Goal: Task Accomplishment & Management: Use online tool/utility

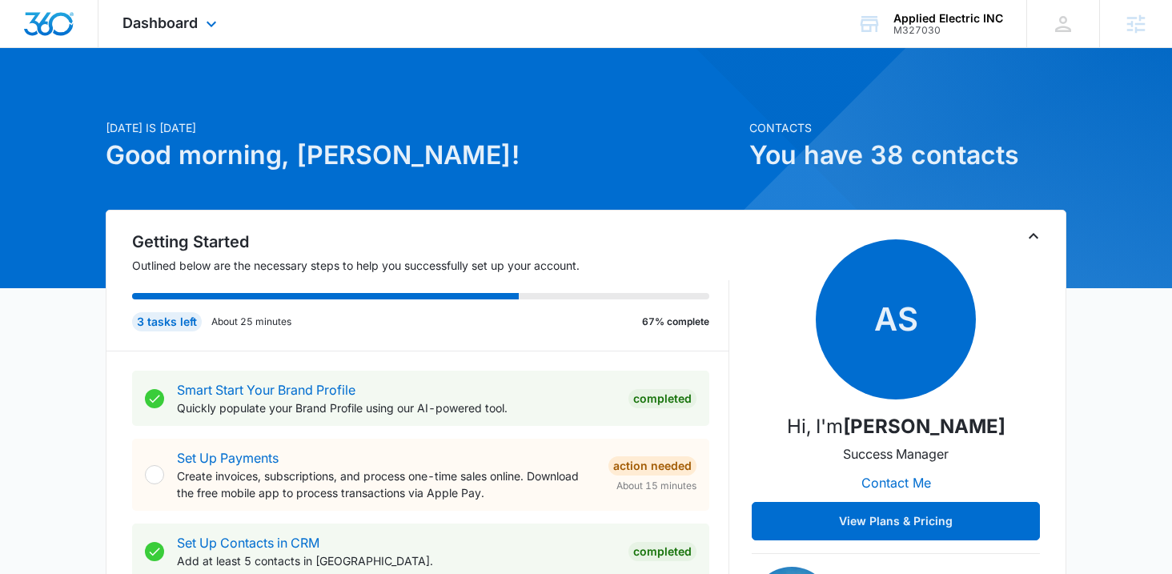
click at [184, 46] on div "Dashboard Apps Reputation Websites Forms CRM Email Social Shop Payments POS Con…" at bounding box center [171, 23] width 146 height 47
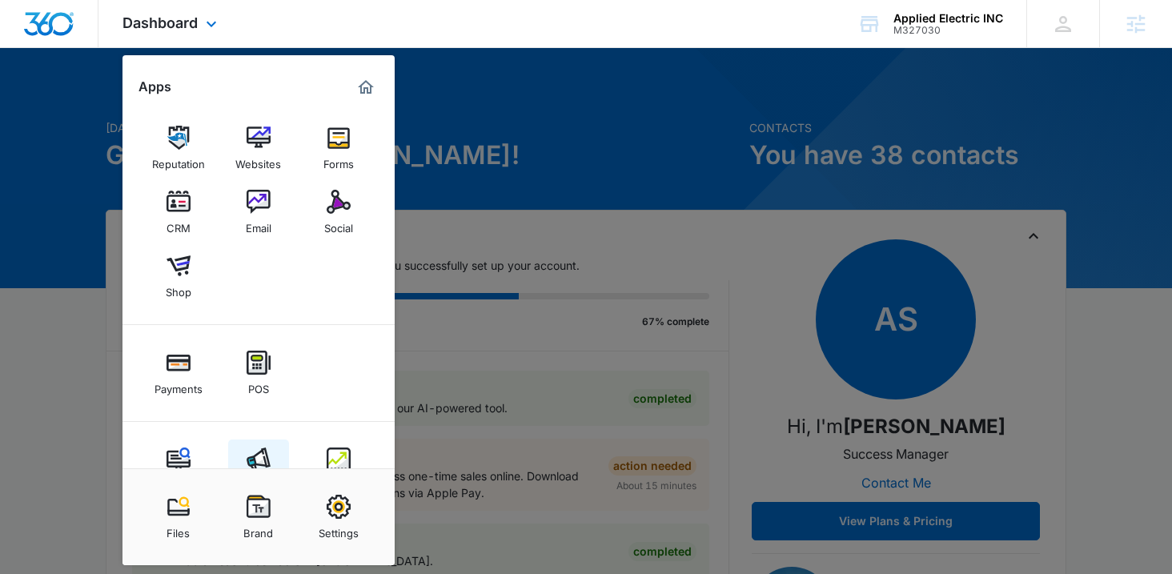
click at [253, 457] on img at bounding box center [258, 459] width 24 height 24
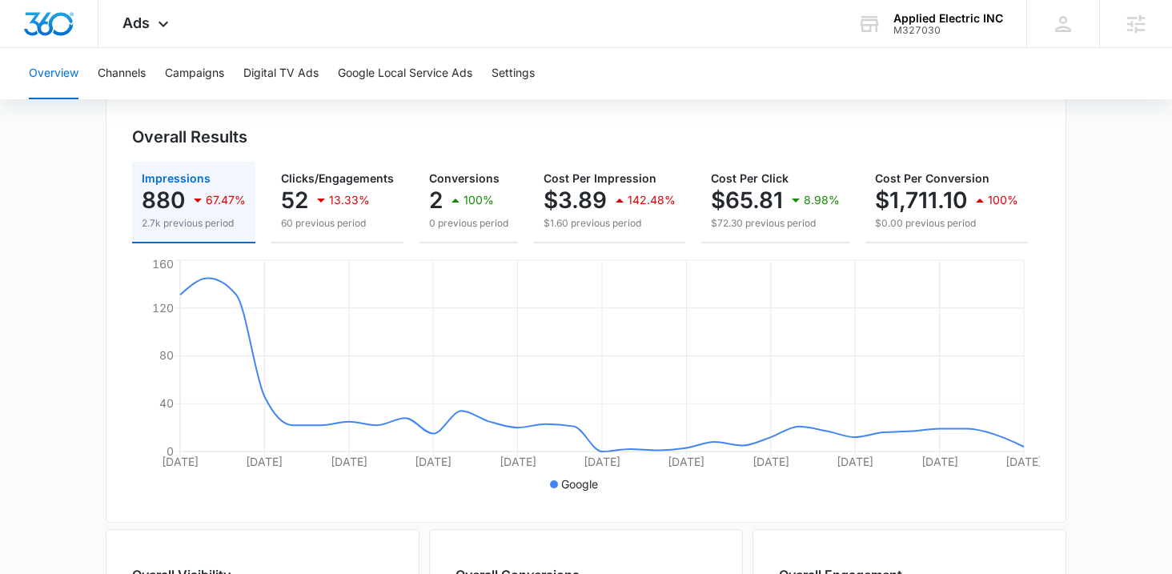
scroll to position [39, 0]
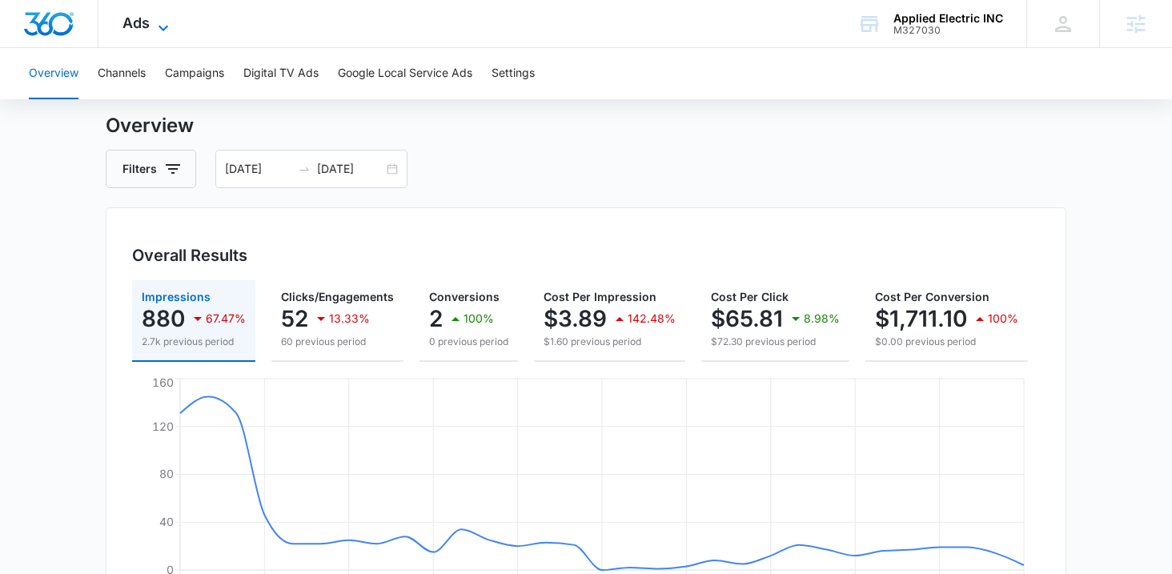
click at [140, 18] on span "Ads" at bounding box center [135, 22] width 27 height 17
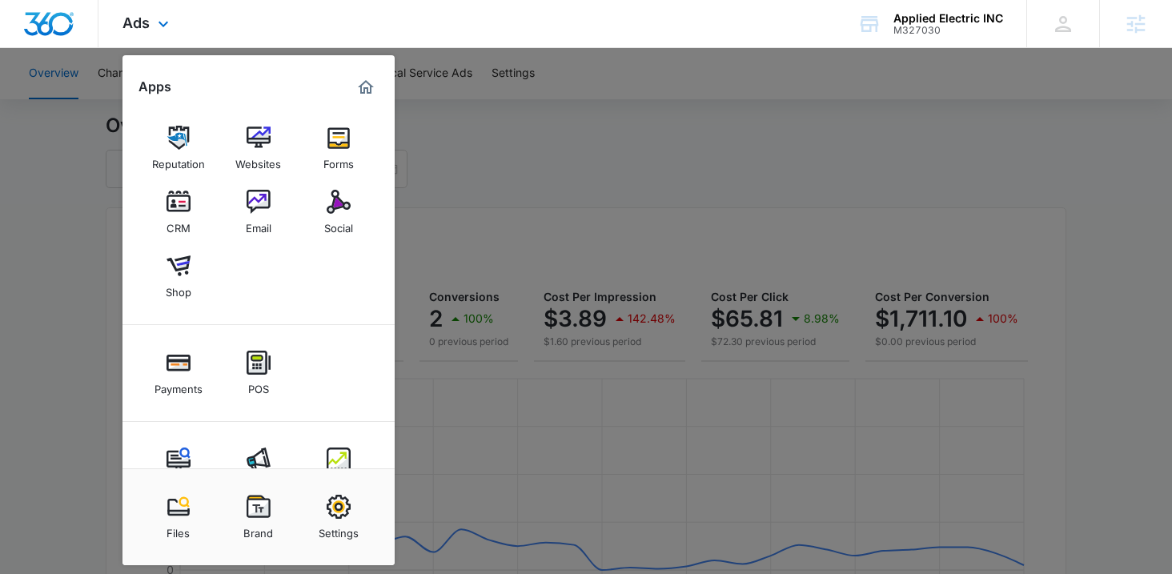
scroll to position [50, 0]
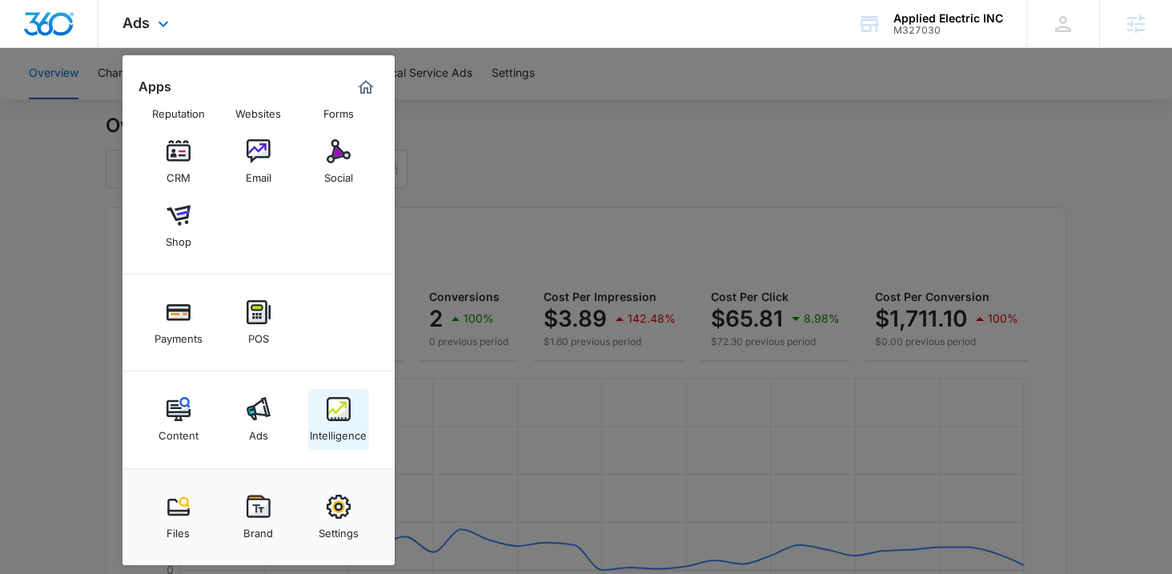
click at [351, 414] on link "Intelligence" at bounding box center [338, 419] width 61 height 61
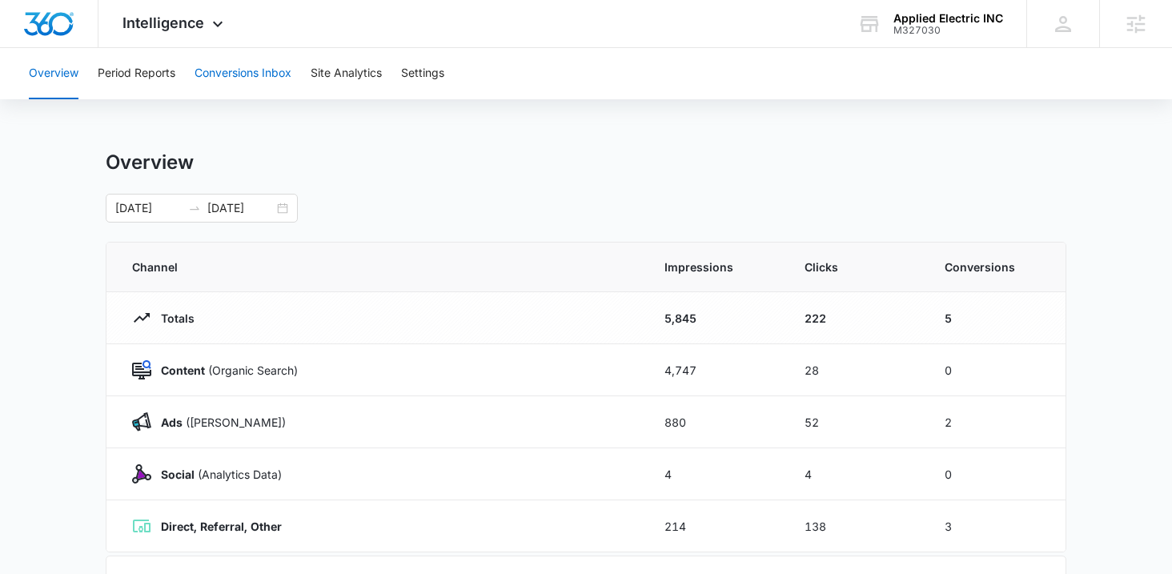
click at [235, 71] on button "Conversions Inbox" at bounding box center [242, 73] width 97 height 51
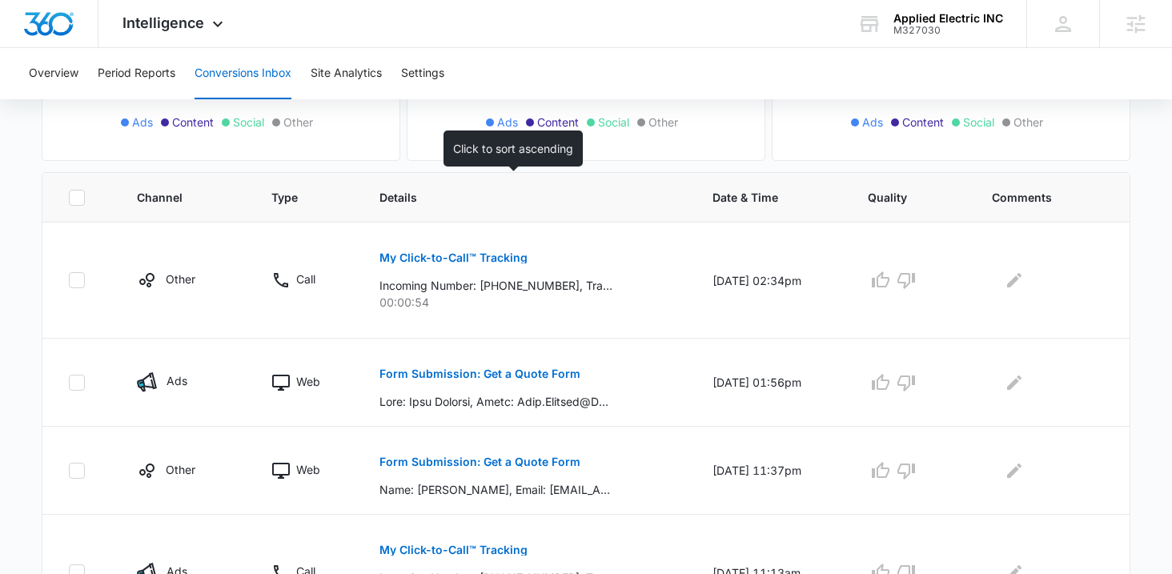
scroll to position [377, 0]
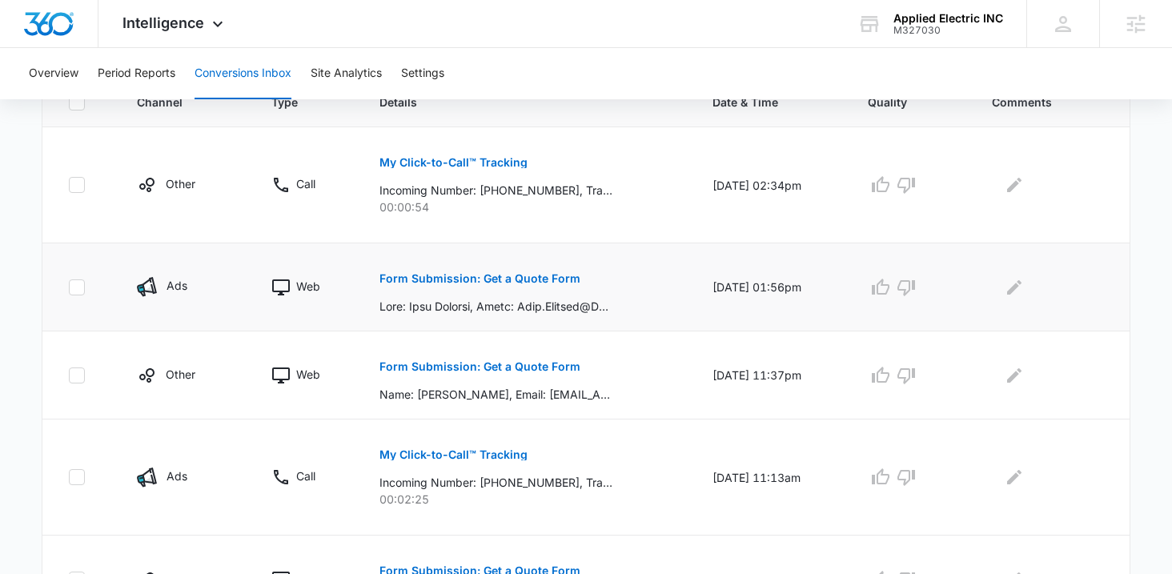
click at [471, 277] on p "Form Submission: Get a Quote Form" at bounding box center [479, 278] width 201 height 11
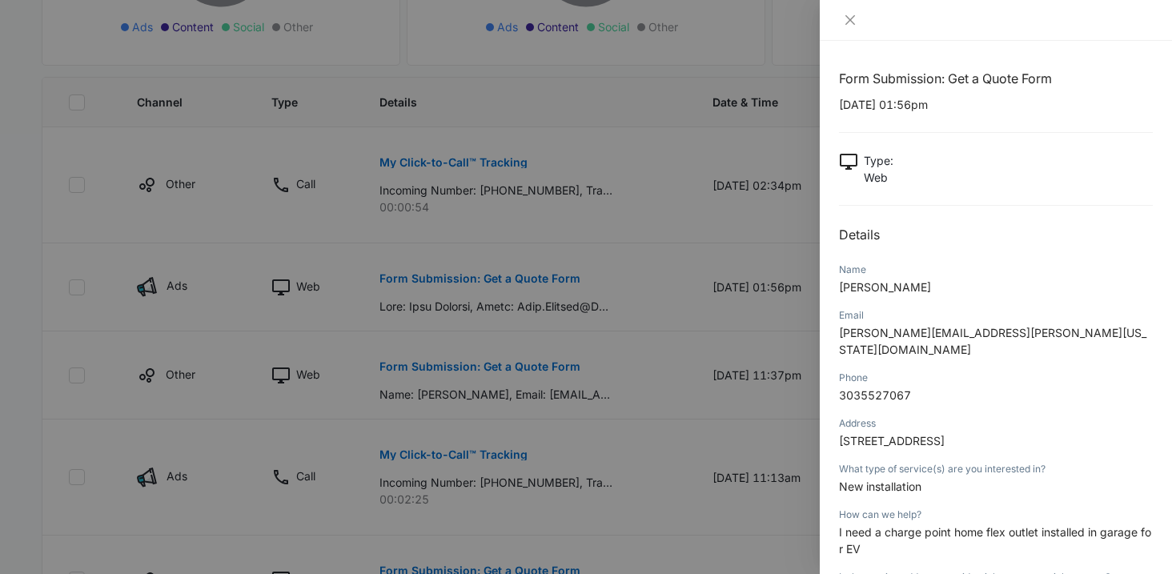
click at [15, 267] on div at bounding box center [586, 287] width 1172 height 574
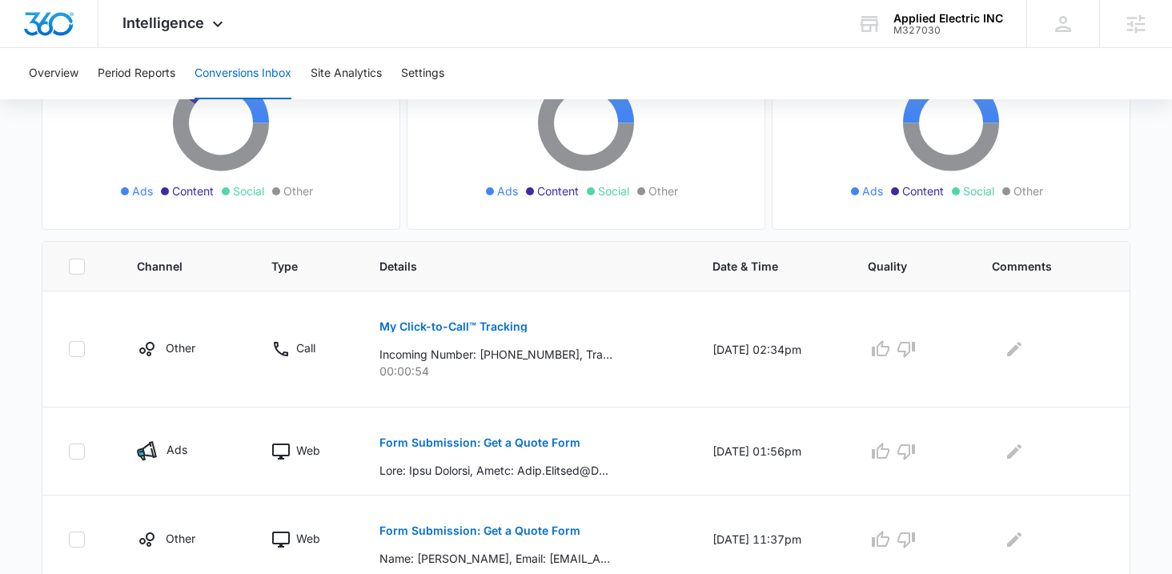
scroll to position [190, 0]
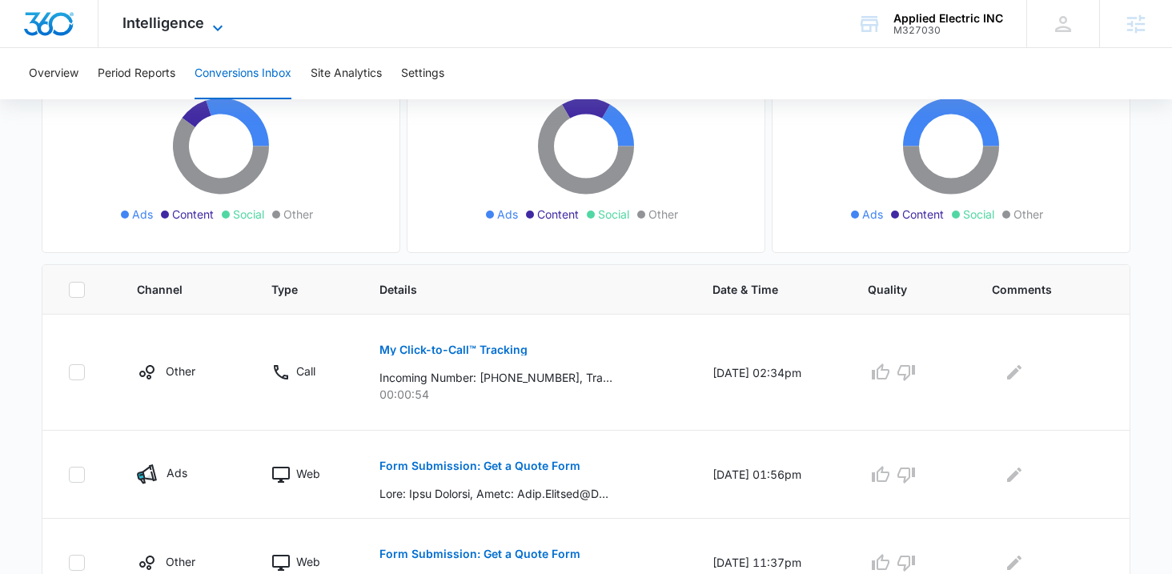
click at [146, 24] on span "Intelligence" at bounding box center [163, 22] width 82 height 17
